Goal: Task Accomplishment & Management: Manage account settings

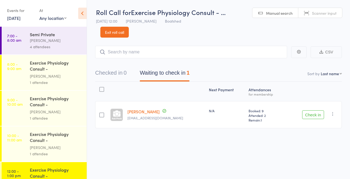
click at [60, 76] on div "[PERSON_NAME]" at bounding box center [56, 76] width 52 height 6
click at [45, 48] on div "4 attendees" at bounding box center [56, 47] width 52 height 6
click at [50, 68] on div "Exercise Physiology Consult - [PERSON_NAME]" at bounding box center [56, 66] width 52 height 13
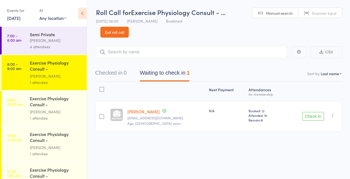
click at [313, 117] on button "Check in" at bounding box center [313, 116] width 22 height 9
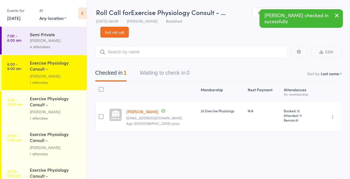
click at [40, 101] on div "Exercise Physiology Consult - [PERSON_NAME]" at bounding box center [56, 102] width 52 height 13
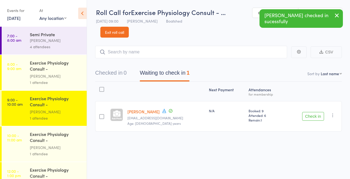
click at [317, 116] on button "Check in" at bounding box center [313, 116] width 22 height 9
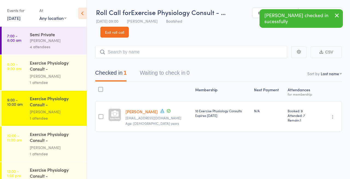
click at [48, 137] on div "Exercise Physiology Consult - [PERSON_NAME]" at bounding box center [56, 137] width 52 height 13
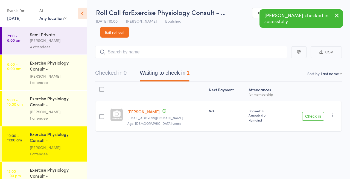
click at [309, 117] on button "Check in" at bounding box center [313, 116] width 22 height 9
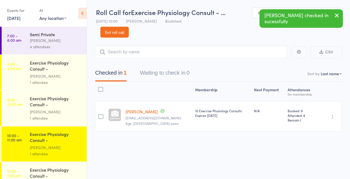
click at [45, 46] on div "4 attendees" at bounding box center [56, 47] width 52 height 6
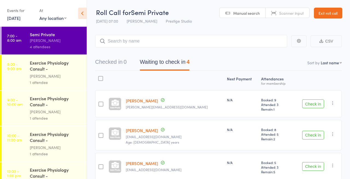
click at [307, 107] on button "Check in" at bounding box center [313, 104] width 22 height 9
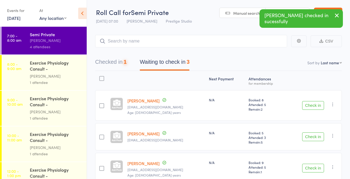
click at [307, 107] on button "Check in" at bounding box center [313, 105] width 22 height 9
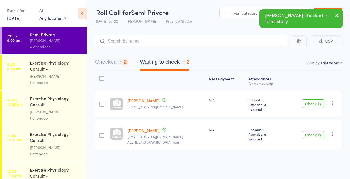
click at [307, 107] on button "Check in" at bounding box center [313, 104] width 22 height 9
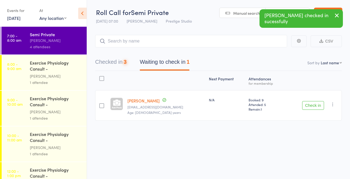
click at [307, 107] on button "Check in" at bounding box center [313, 105] width 22 height 9
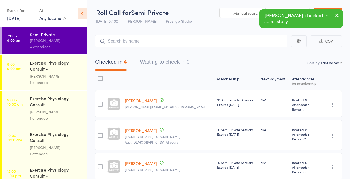
click at [337, 17] on icon "button" at bounding box center [336, 15] width 7 height 7
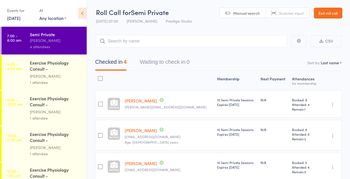
click at [333, 14] on link "Exit roll call" at bounding box center [328, 13] width 28 height 11
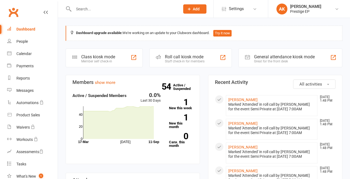
click at [111, 34] on strong "Dashboard upgrade available:" at bounding box center [99, 33] width 46 height 4
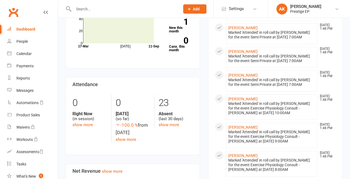
scroll to position [108, 0]
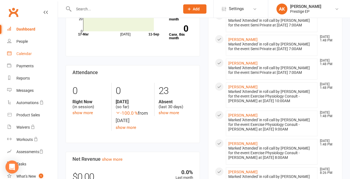
click at [21, 54] on div "Calendar" at bounding box center [23, 54] width 15 height 4
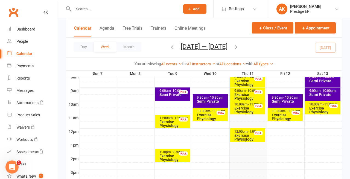
scroll to position [170, 0]
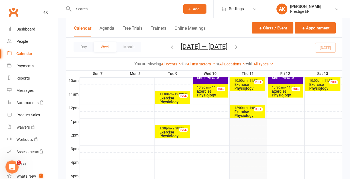
click at [249, 108] on span "- 1:00pm" at bounding box center [254, 108] width 13 height 4
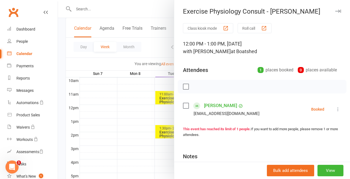
click at [281, 137] on div "This event has reached its limit of 1 people. If you want to add more people, p…" at bounding box center [262, 132] width 158 height 11
click at [326, 170] on button "View" at bounding box center [330, 170] width 26 height 11
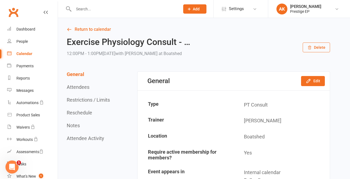
click at [311, 46] on icon "button" at bounding box center [309, 48] width 4 height 4
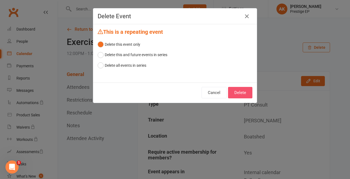
click at [238, 93] on button "Delete" at bounding box center [240, 92] width 24 height 11
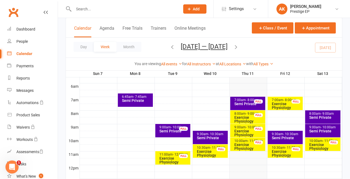
scroll to position [111, 0]
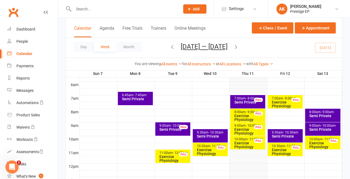
click at [290, 136] on div "Semi Private" at bounding box center [286, 137] width 30 height 4
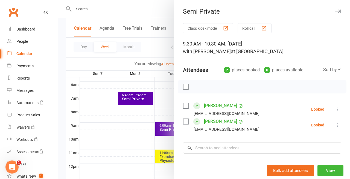
click at [109, 13] on div at bounding box center [204, 89] width 292 height 179
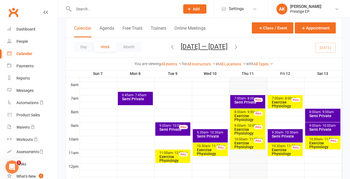
click at [105, 10] on input "text" at bounding box center [124, 9] width 104 height 8
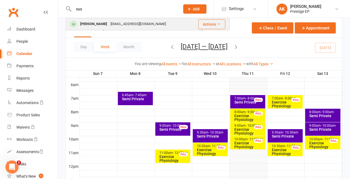
type input "sus"
click at [88, 22] on div "[PERSON_NAME]" at bounding box center [93, 24] width 30 height 8
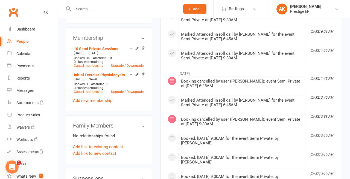
scroll to position [313, 0]
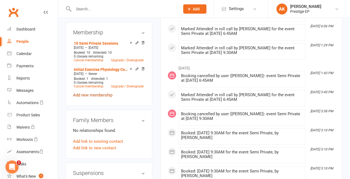
click at [99, 93] on link "Add new membership" at bounding box center [92, 95] width 39 height 5
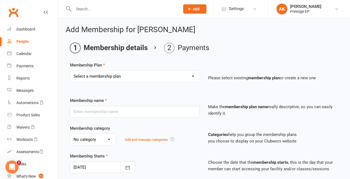
select select "7"
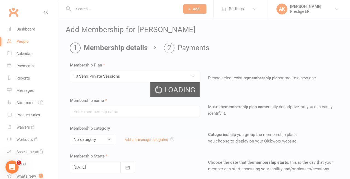
type input "10 Semi Private Sessions"
select select "3"
type input "1"
type input "10"
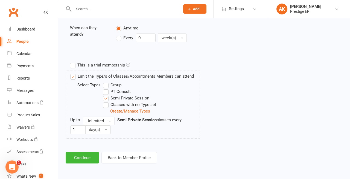
scroll to position [227, 0]
click at [93, 154] on button "Continue" at bounding box center [82, 157] width 33 height 11
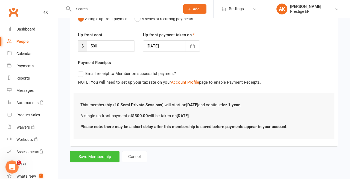
scroll to position [69, 0]
click at [100, 155] on button "Save Membership" at bounding box center [94, 156] width 49 height 11
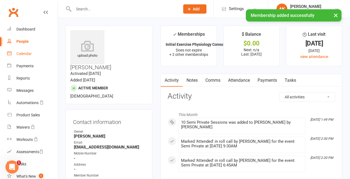
click at [21, 51] on link "Calendar" at bounding box center [32, 54] width 51 height 12
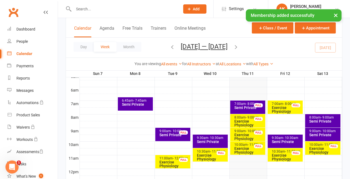
scroll to position [114, 0]
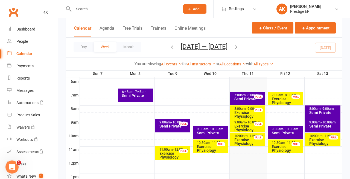
click at [277, 132] on div "Semi Private" at bounding box center [286, 133] width 30 height 4
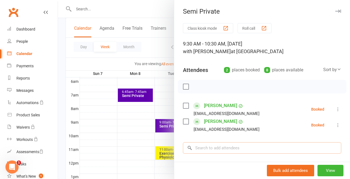
click at [202, 150] on input "search" at bounding box center [262, 148] width 158 height 11
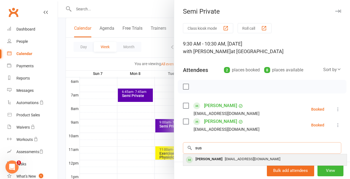
type input "sus"
click at [207, 160] on div "[PERSON_NAME]" at bounding box center [208, 160] width 31 height 8
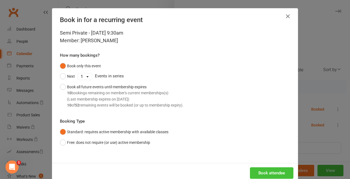
click at [258, 173] on button "Book attendee" at bounding box center [271, 173] width 43 height 11
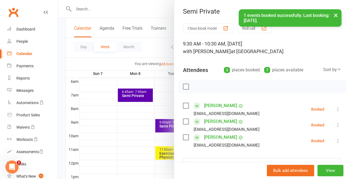
click at [124, 128] on div at bounding box center [204, 89] width 292 height 179
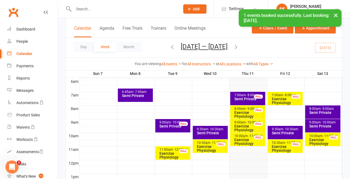
click at [313, 108] on div "8:00am - 9:00am" at bounding box center [324, 109] width 31 height 4
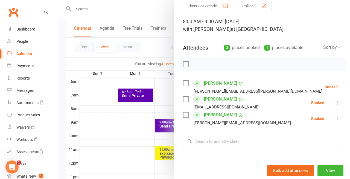
scroll to position [22, 0]
click at [118, 140] on div at bounding box center [204, 89] width 292 height 179
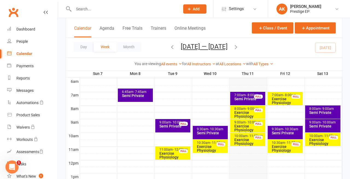
click at [317, 125] on div "Semi Private" at bounding box center [324, 127] width 31 height 4
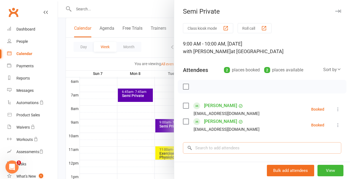
click at [204, 149] on input "search" at bounding box center [262, 148] width 158 height 11
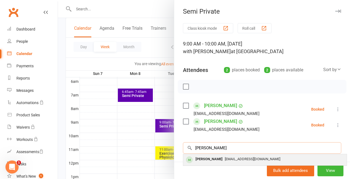
type input "denis"
click at [199, 158] on div "Denise Viskovic" at bounding box center [208, 160] width 31 height 8
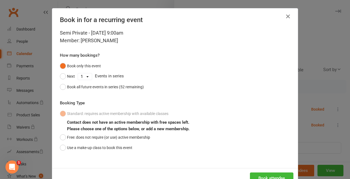
click at [287, 18] on icon "button" at bounding box center [287, 16] width 7 height 7
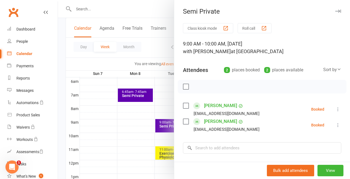
click at [86, 8] on div at bounding box center [204, 89] width 292 height 179
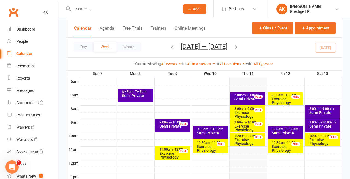
click at [86, 8] on input "text" at bounding box center [124, 9] width 104 height 8
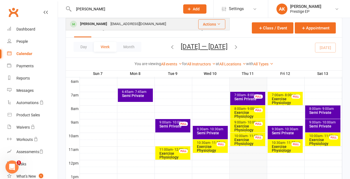
type input "denis"
click at [83, 24] on div "Denise Viskovic" at bounding box center [93, 24] width 30 height 8
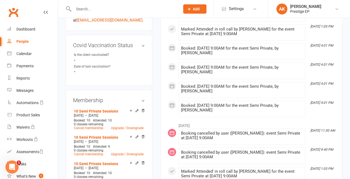
scroll to position [246, 0]
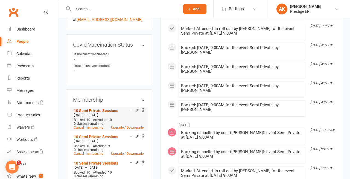
click at [104, 109] on link "10 Semi Private Sessions" at bounding box center [96, 111] width 44 height 4
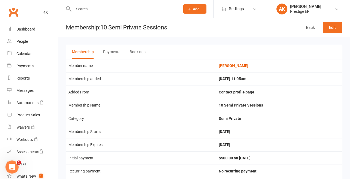
click at [138, 53] on button "Bookings" at bounding box center [137, 52] width 16 height 14
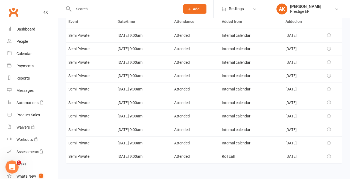
scroll to position [48, 0]
click at [24, 52] on div "Calendar" at bounding box center [23, 54] width 15 height 4
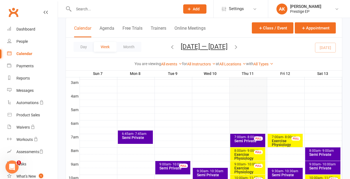
scroll to position [76, 0]
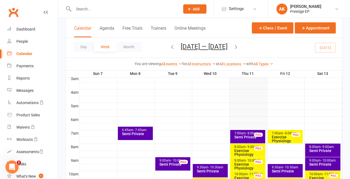
click at [236, 48] on icon "button" at bounding box center [236, 47] width 6 height 6
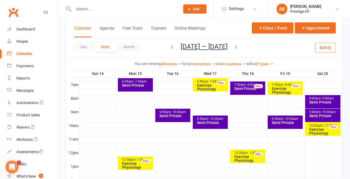
scroll to position [129, 0]
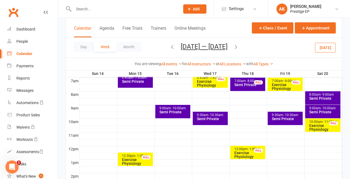
click at [244, 92] on div at bounding box center [211, 95] width 262 height 7
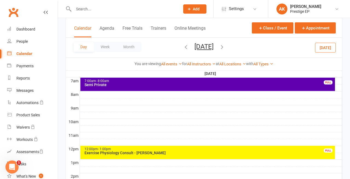
click at [244, 93] on div at bounding box center [211, 95] width 262 height 7
click at [243, 78] on button "Add Appointment" at bounding box center [247, 80] width 32 height 7
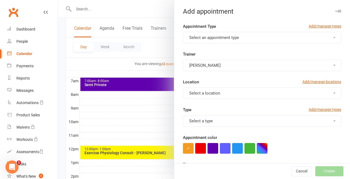
click at [193, 40] on span "Select an appointment type" at bounding box center [214, 37] width 50 height 5
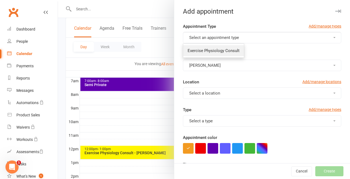
click at [194, 47] on link "Exercise Physiology Consult" at bounding box center [213, 50] width 61 height 11
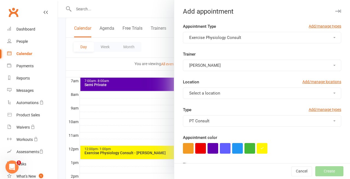
click at [94, 93] on div at bounding box center [204, 89] width 292 height 179
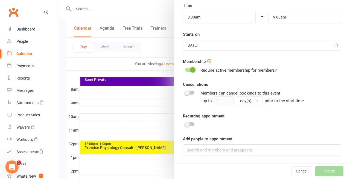
scroll to position [159, 0]
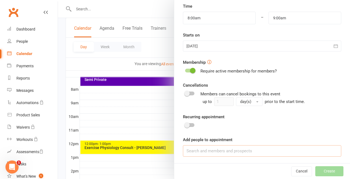
click at [196, 151] on input at bounding box center [262, 151] width 158 height 11
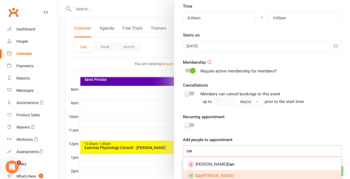
type input "car"
click at [207, 172] on link "Car oline Speakman" at bounding box center [262, 175] width 158 height 11
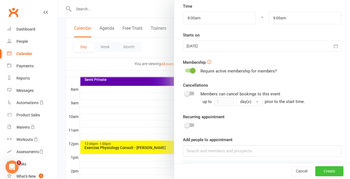
click at [330, 173] on button "Create" at bounding box center [329, 172] width 28 height 10
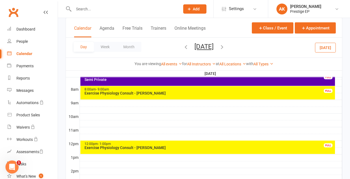
click at [96, 100] on div at bounding box center [211, 103] width 262 height 7
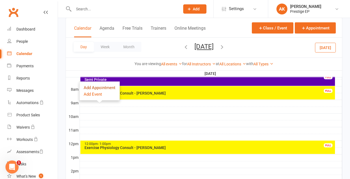
click at [98, 85] on button "Add Appointment" at bounding box center [100, 88] width 32 height 7
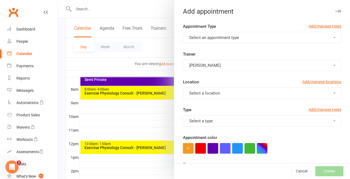
click at [195, 33] on button "Select an appointment type" at bounding box center [262, 37] width 158 height 11
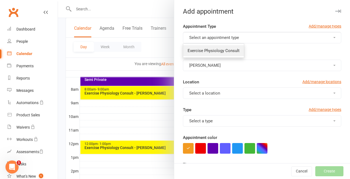
click at [202, 51] on span "Exercise Physiology Consult" at bounding box center [213, 50] width 52 height 5
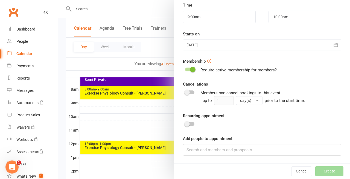
scroll to position [160, 0]
click at [213, 152] on input at bounding box center [262, 150] width 158 height 11
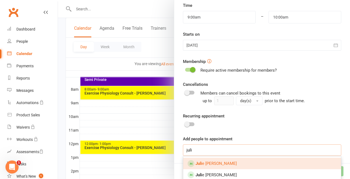
type input "juli"
click at [211, 164] on span "Juli e Ryan" at bounding box center [215, 163] width 41 height 5
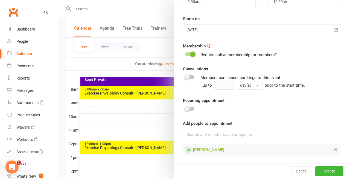
scroll to position [175, 0]
click at [321, 172] on button "Create" at bounding box center [329, 172] width 28 height 10
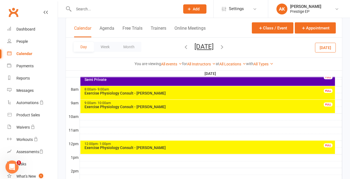
click at [84, 114] on div at bounding box center [211, 117] width 262 height 7
click at [86, 102] on button "Add Appointment" at bounding box center [87, 102] width 32 height 7
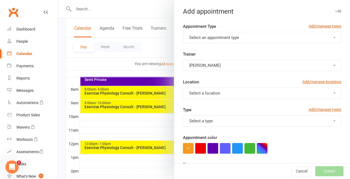
click at [194, 39] on span "Select an appointment type" at bounding box center [214, 37] width 50 height 5
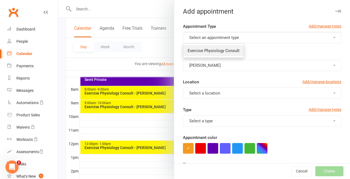
click at [198, 50] on span "Exercise Physiology Consult" at bounding box center [213, 50] width 52 height 5
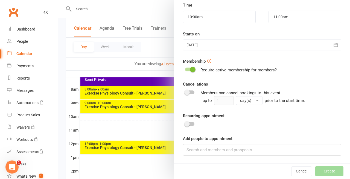
scroll to position [160, 0]
click at [196, 151] on input at bounding box center [262, 150] width 158 height 11
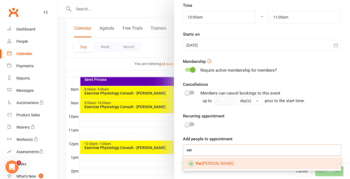
type input "ver"
click at [205, 163] on span "Ver onica Levy" at bounding box center [214, 163] width 38 height 5
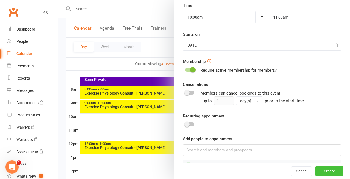
click at [328, 171] on button "Create" at bounding box center [329, 172] width 28 height 10
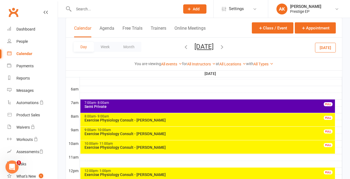
scroll to position [113, 0]
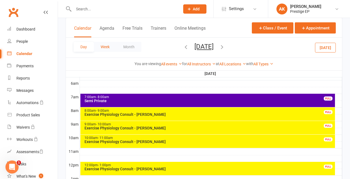
click at [106, 45] on button "Week" at bounding box center [105, 47] width 23 height 10
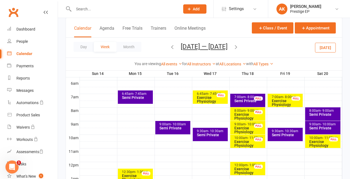
click at [163, 136] on div at bounding box center [211, 138] width 262 height 7
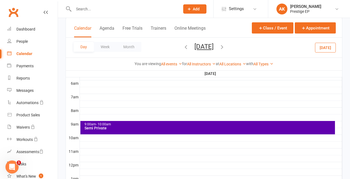
click at [163, 136] on div at bounding box center [211, 138] width 262 height 7
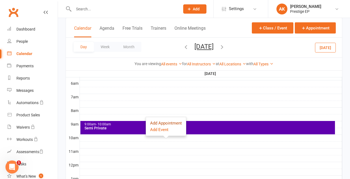
click at [165, 125] on button "Add Appointment" at bounding box center [166, 123] width 32 height 7
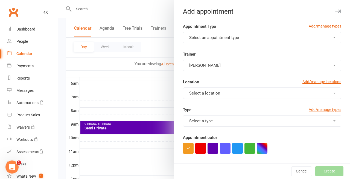
click at [192, 38] on span "Select an appointment type" at bounding box center [214, 37] width 50 height 5
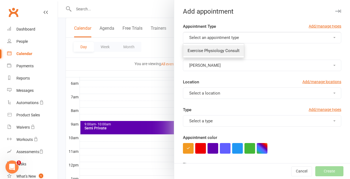
click at [193, 51] on span "Exercise Physiology Consult" at bounding box center [213, 50] width 52 height 5
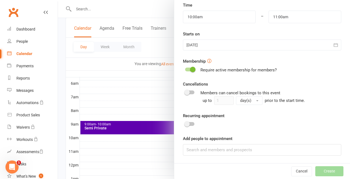
scroll to position [160, 0]
click at [191, 149] on input at bounding box center [262, 150] width 158 height 11
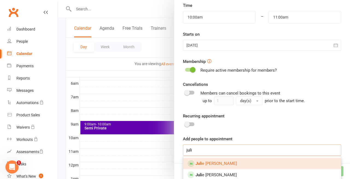
type input "juli"
click at [199, 165] on strong "Juli" at bounding box center [198, 163] width 7 height 5
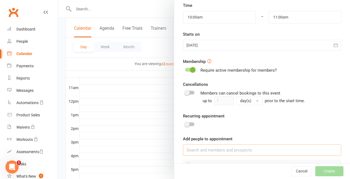
scroll to position [184, 0]
click at [330, 173] on div "Cancel Create" at bounding box center [262, 172] width 176 height 16
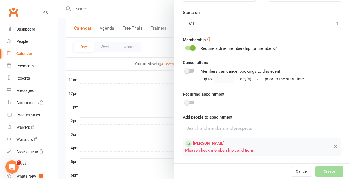
scroll to position [181, 0]
click at [154, 120] on div at bounding box center [204, 89] width 292 height 179
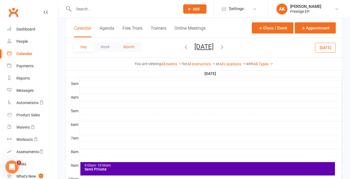
scroll to position [43, 0]
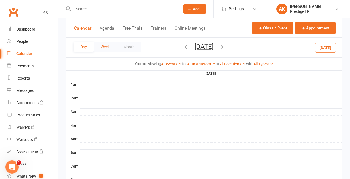
click at [102, 46] on button "Week" at bounding box center [105, 47] width 23 height 10
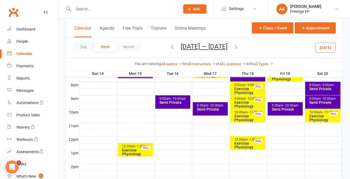
scroll to position [137, 0]
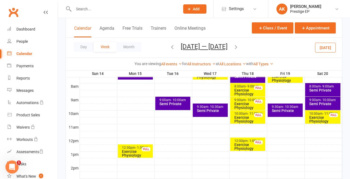
click at [239, 103] on div "Exercise Physiology Consult - [PERSON_NAME]" at bounding box center [249, 109] width 30 height 15
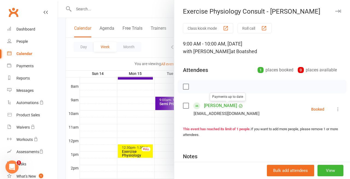
click at [219, 104] on link "[PERSON_NAME]" at bounding box center [220, 106] width 33 height 9
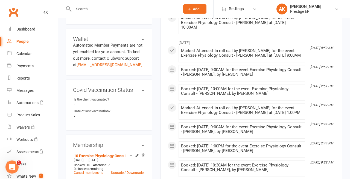
scroll to position [201, 0]
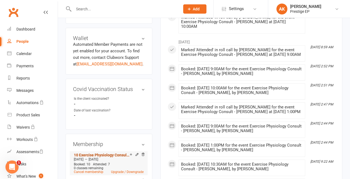
click at [109, 153] on link "10 Exercise Physiology Consults" at bounding box center [102, 155] width 56 height 4
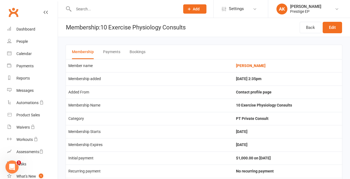
click at [140, 52] on button "Bookings" at bounding box center [137, 52] width 16 height 14
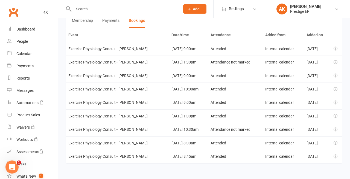
scroll to position [35, 0]
click at [22, 47] on link "People" at bounding box center [32, 42] width 51 height 12
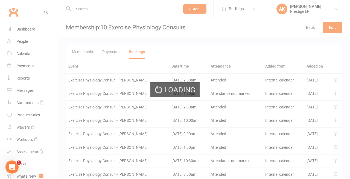
select select "100"
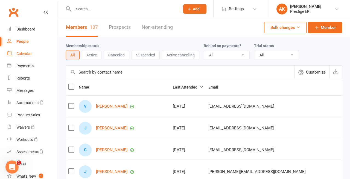
click at [22, 53] on div "Calendar" at bounding box center [23, 54] width 15 height 4
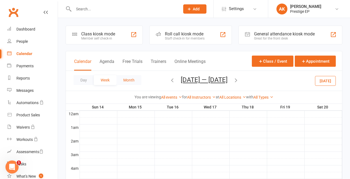
click at [129, 81] on button "Month" at bounding box center [128, 80] width 25 height 10
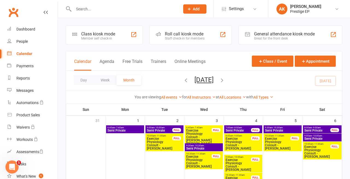
scroll to position [2, 0]
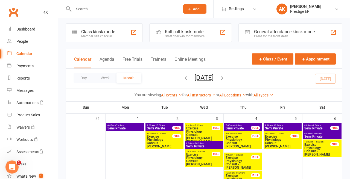
click at [183, 80] on icon "button" at bounding box center [186, 78] width 6 height 6
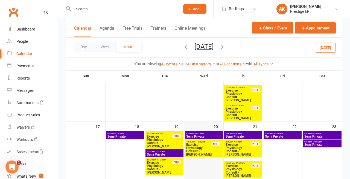
scroll to position [254, 0]
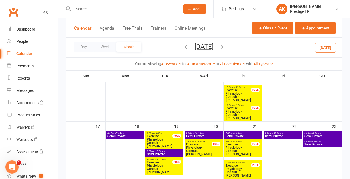
click at [167, 169] on span "Exercise Physiology Consult - [PERSON_NAME]" at bounding box center [159, 167] width 26 height 13
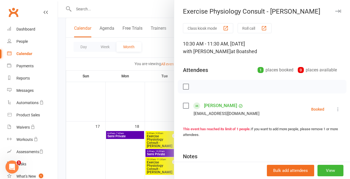
click at [249, 27] on button "Roll call" at bounding box center [254, 28] width 34 height 10
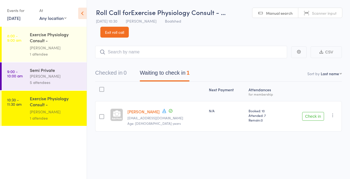
click at [309, 115] on button "Check in" at bounding box center [313, 116] width 22 height 9
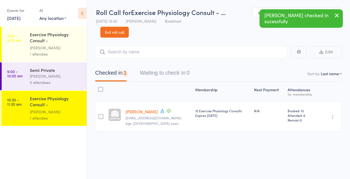
click at [37, 80] on div "5 attendees" at bounding box center [56, 83] width 52 height 6
click at [36, 77] on div "[PERSON_NAME]" at bounding box center [56, 76] width 52 height 6
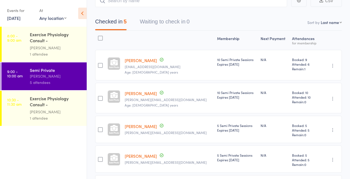
scroll to position [42, 0]
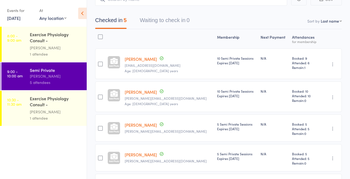
click at [52, 104] on div "Exercise Physiology Consult - [PERSON_NAME]" at bounding box center [56, 102] width 52 height 13
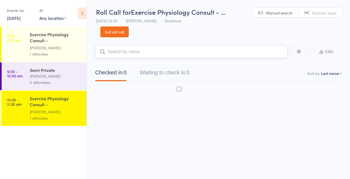
scroll to position [4, 0]
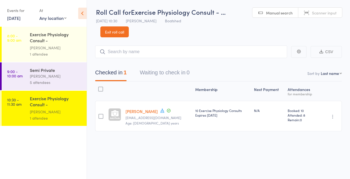
click at [140, 109] on link "[PERSON_NAME]" at bounding box center [141, 112] width 32 height 6
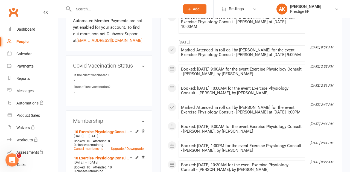
scroll to position [226, 0]
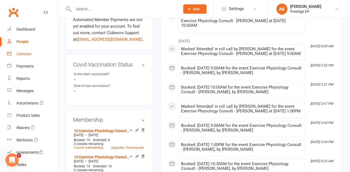
click at [23, 53] on div "Calendar" at bounding box center [23, 54] width 15 height 4
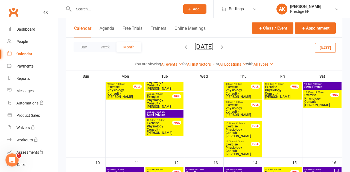
scroll to position [125, 0]
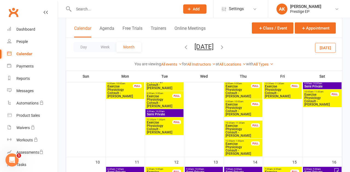
click at [321, 47] on button "[DATE]" at bounding box center [325, 48] width 21 height 10
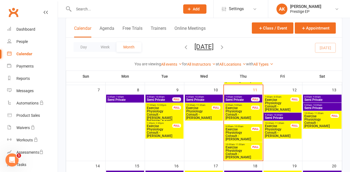
click at [158, 115] on span "Exercise Physiology Consult - [PERSON_NAME] [PERSON_NAME]" at bounding box center [159, 114] width 26 height 16
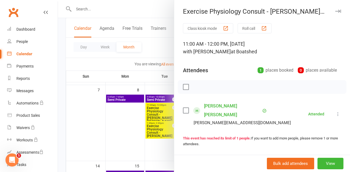
click at [157, 125] on div at bounding box center [204, 86] width 292 height 172
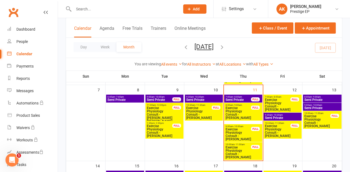
click at [160, 128] on span "Exercise Physiology Consult - [PERSON_NAME]" at bounding box center [159, 130] width 26 height 13
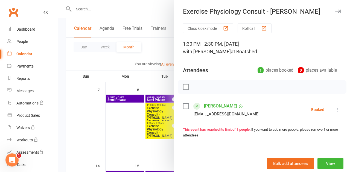
click at [248, 29] on button "Roll call" at bounding box center [254, 28] width 34 height 10
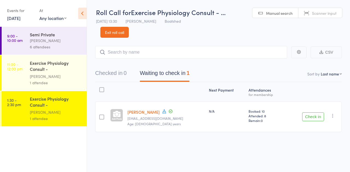
click at [317, 116] on button "Check in" at bounding box center [313, 116] width 22 height 9
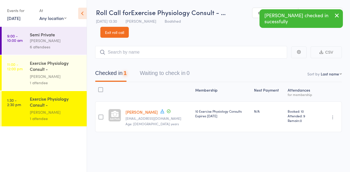
click at [57, 73] on div "[PERSON_NAME]" at bounding box center [56, 76] width 52 height 6
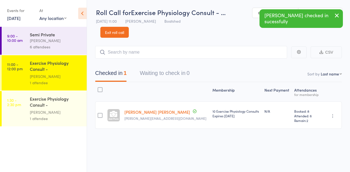
click at [16, 18] on link "9 Sep, 2025" at bounding box center [13, 18] width 13 height 6
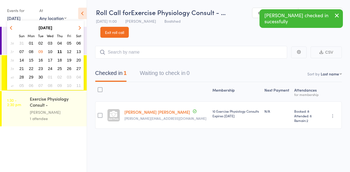
click at [106, 31] on link "Exit roll call" at bounding box center [114, 32] width 28 height 11
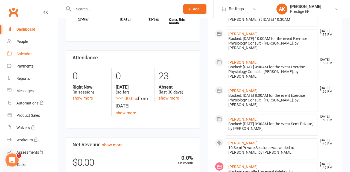
scroll to position [125, 0]
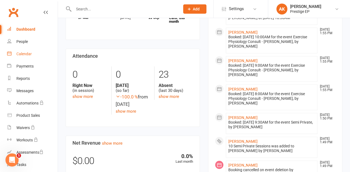
click at [23, 54] on div "Calendar" at bounding box center [23, 54] width 15 height 4
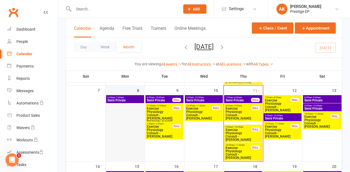
scroll to position [126, 0]
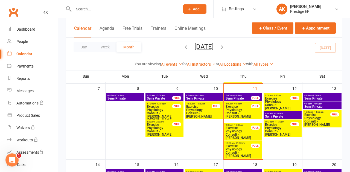
click at [284, 97] on span "Exercise Physiology Consult - [PERSON_NAME]" at bounding box center [277, 103] width 26 height 13
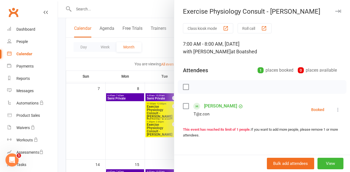
click at [91, 125] on div at bounding box center [204, 86] width 292 height 172
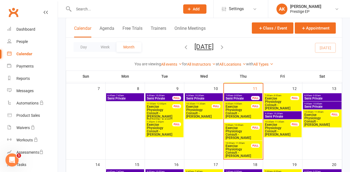
click at [282, 115] on span "Semi Private" at bounding box center [282, 116] width 36 height 3
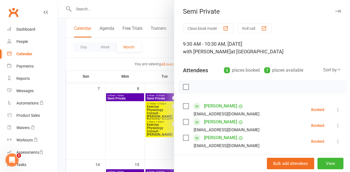
click at [103, 136] on div at bounding box center [204, 86] width 292 height 172
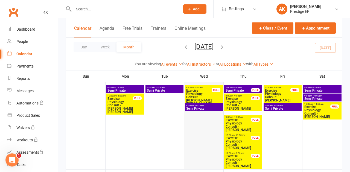
scroll to position [210, 0]
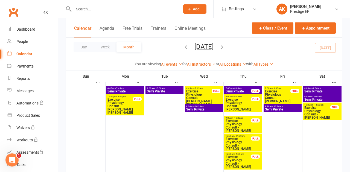
click at [225, 46] on icon "button" at bounding box center [222, 47] width 6 height 6
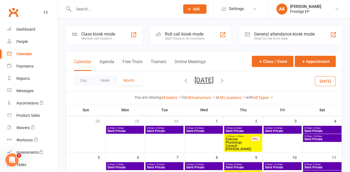
scroll to position [0, 0]
click at [183, 79] on icon "button" at bounding box center [186, 80] width 6 height 6
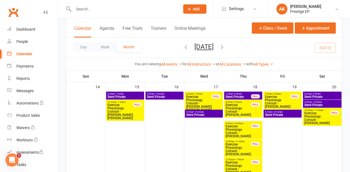
scroll to position [205, 0]
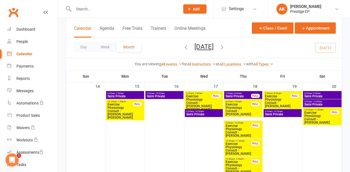
click at [232, 127] on span "Exercise Physiology Consult - [PERSON_NAME]" at bounding box center [238, 130] width 26 height 13
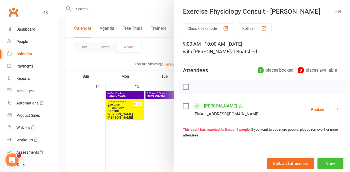
click at [329, 166] on button "View" at bounding box center [330, 163] width 26 height 11
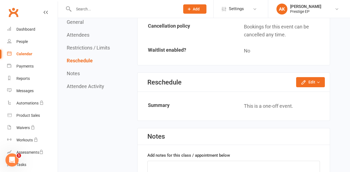
scroll to position [394, 0]
click at [304, 79] on icon "button" at bounding box center [303, 81] width 5 height 5
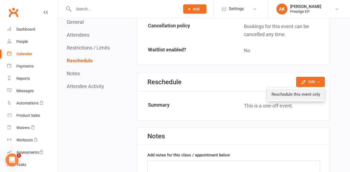
click at [295, 90] on link "Reschedule this event only" at bounding box center [295, 94] width 57 height 11
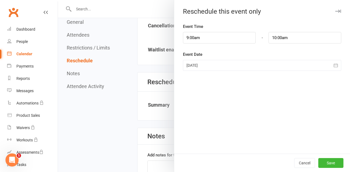
click at [207, 64] on div at bounding box center [262, 65] width 158 height 11
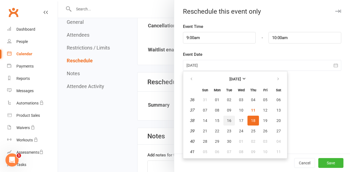
click at [228, 122] on span "16" at bounding box center [229, 120] width 4 height 4
type input "[DATE]"
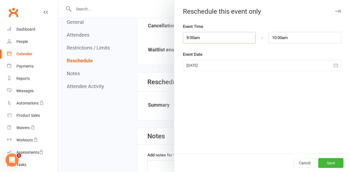
click at [208, 42] on input "9:00am" at bounding box center [219, 37] width 73 height 11
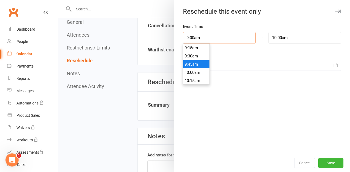
scroll to position [304, 0]
type input "10:00am"
type input "11:00am"
click at [201, 69] on li "10:00am" at bounding box center [196, 72] width 26 height 8
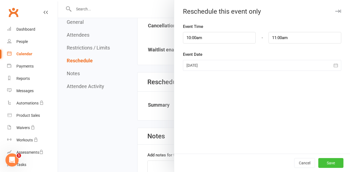
click at [327, 162] on button "Save" at bounding box center [330, 163] width 25 height 10
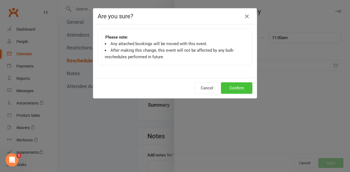
click at [236, 88] on button "Confirm" at bounding box center [236, 87] width 31 height 11
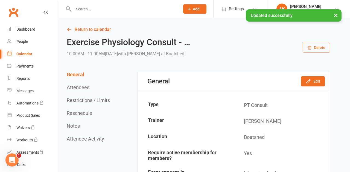
scroll to position [0, 0]
click at [88, 28] on link "Return to calendar" at bounding box center [198, 30] width 263 height 8
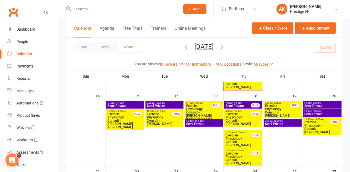
scroll to position [196, 0]
